Goal: Transaction & Acquisition: Purchase product/service

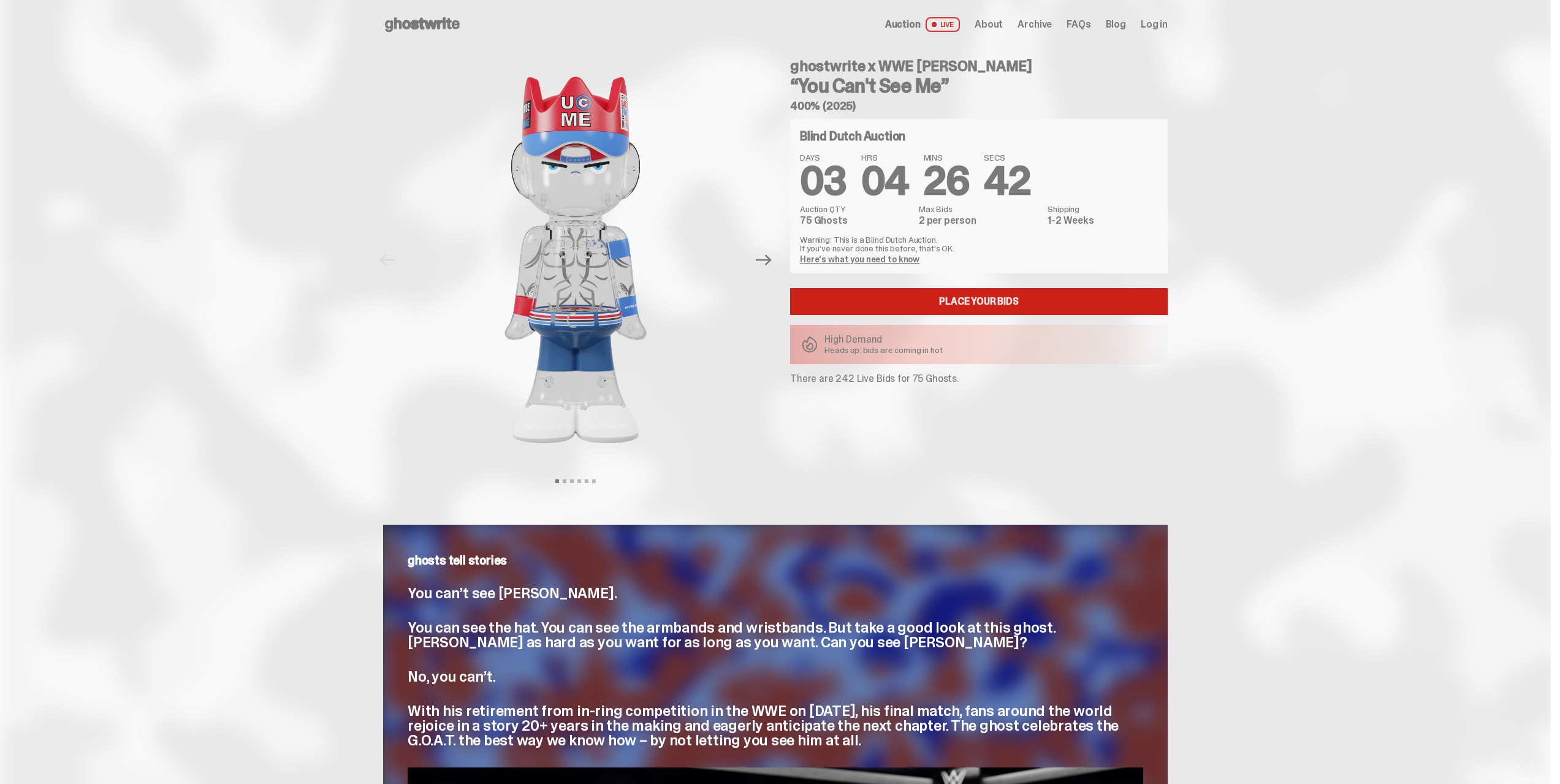
click at [964, 291] on link "Place your Bids" at bounding box center [979, 301] width 378 height 27
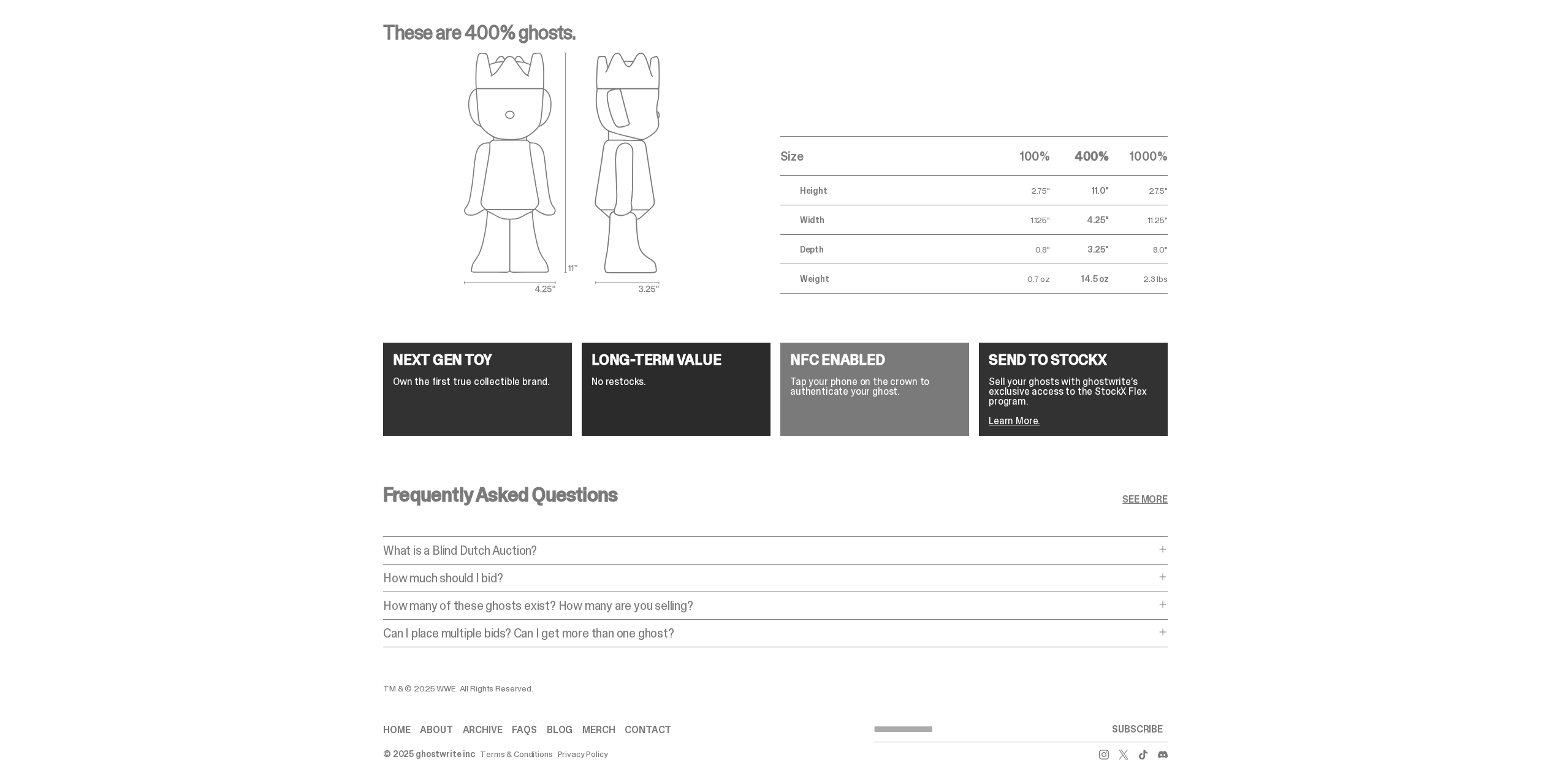
scroll to position [2018, 0]
click at [703, 544] on p "What is a Blind Dutch Auction?" at bounding box center [769, 549] width 772 height 12
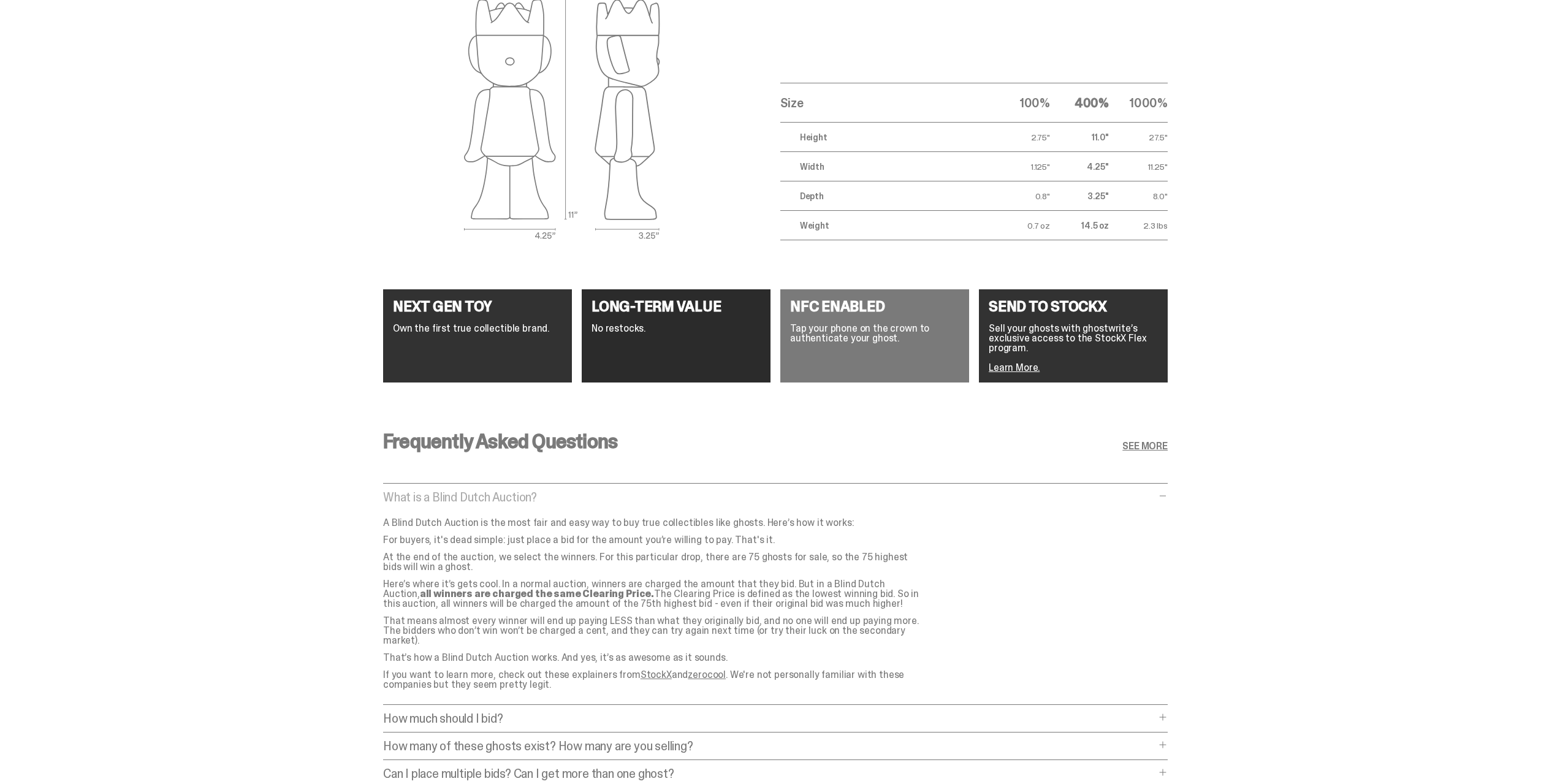
scroll to position [2202, 0]
